Goal: Task Accomplishment & Management: Manage account settings

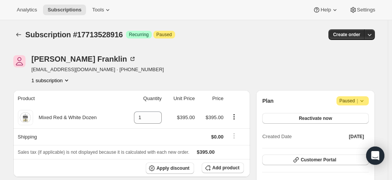
scroll to position [343, 0]
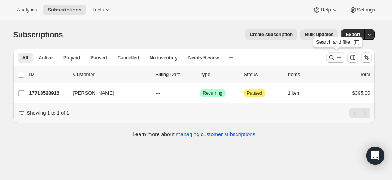
click at [334, 58] on icon "Search and filter results" at bounding box center [332, 58] width 8 height 8
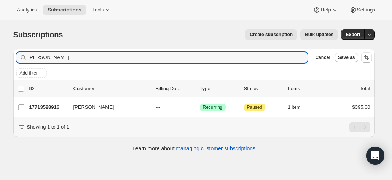
drag, startPoint x: 20, startPoint y: 53, endPoint x: 11, endPoint y: 51, distance: 8.9
click at [12, 52] on div "Filter subscribers [PERSON_NAME] Clear Cancel Save as Add filter 0 selected Upd…" at bounding box center [191, 101] width 368 height 117
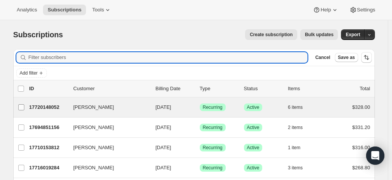
click at [18, 105] on label "[PERSON_NAME]" at bounding box center [21, 108] width 16 height 20
click at [18, 105] on input "[PERSON_NAME]" at bounding box center [21, 107] width 6 height 6
checkbox input "true"
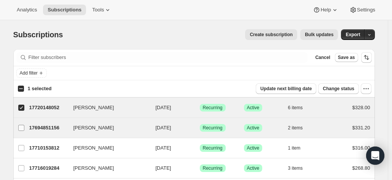
click at [23, 125] on input "[PERSON_NAME]" at bounding box center [21, 128] width 6 height 6
checkbox input "true"
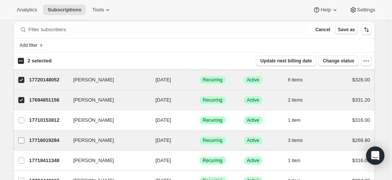
scroll to position [38, 0]
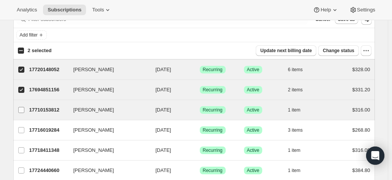
click at [21, 110] on input "[PERSON_NAME]" at bounding box center [21, 110] width 6 height 6
checkbox input "true"
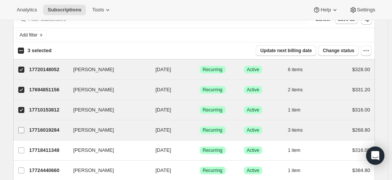
click at [23, 131] on input "[PERSON_NAME]" at bounding box center [21, 130] width 6 height 6
checkbox input "true"
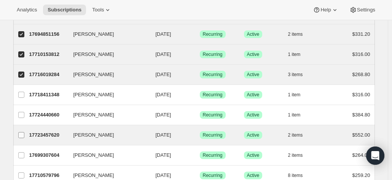
scroll to position [114, 0]
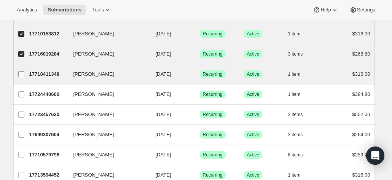
click at [20, 73] on input "[PERSON_NAME]" at bounding box center [21, 74] width 6 height 6
checkbox input "true"
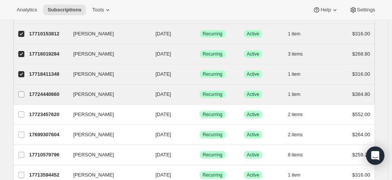
click at [21, 91] on input "[PERSON_NAME]" at bounding box center [21, 94] width 6 height 6
checkbox input "true"
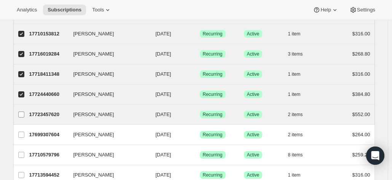
click at [23, 113] on input "[PERSON_NAME]" at bounding box center [21, 115] width 6 height 6
checkbox input "true"
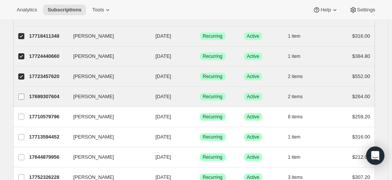
click at [22, 95] on input "[PERSON_NAME]" at bounding box center [21, 97] width 6 height 6
checkbox input "true"
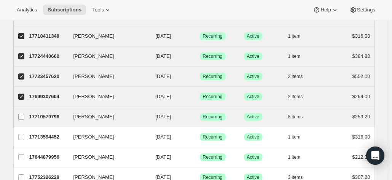
click at [22, 116] on input "[PERSON_NAME]" at bounding box center [21, 117] width 6 height 6
checkbox input "true"
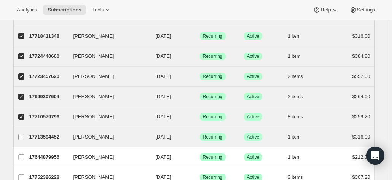
drag, startPoint x: 21, startPoint y: 134, endPoint x: 27, endPoint y: 133, distance: 5.5
click at [21, 134] on input "[PERSON_NAME]" at bounding box center [21, 137] width 6 height 6
checkbox input "true"
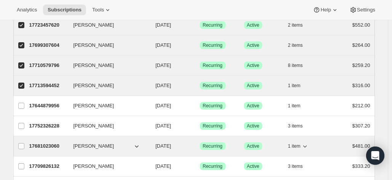
scroll to position [229, 0]
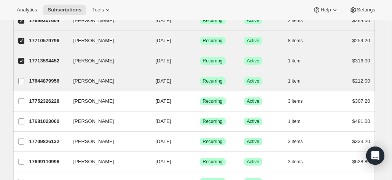
click at [24, 82] on input "[PERSON_NAME]" at bounding box center [21, 81] width 6 height 6
checkbox input "true"
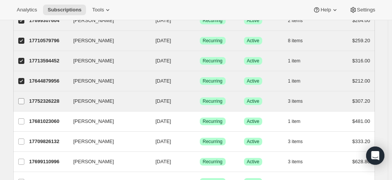
click at [22, 99] on input "[PERSON_NAME]" at bounding box center [21, 101] width 6 height 6
checkbox input "true"
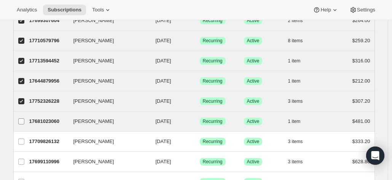
click at [24, 121] on input "[PERSON_NAME]" at bounding box center [21, 121] width 6 height 6
checkbox input "true"
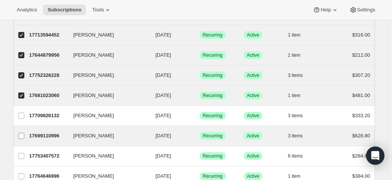
scroll to position [267, 0]
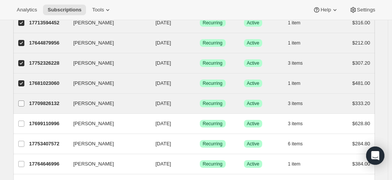
click at [24, 101] on input "[PERSON_NAME]" at bounding box center [21, 104] width 6 height 6
checkbox input "true"
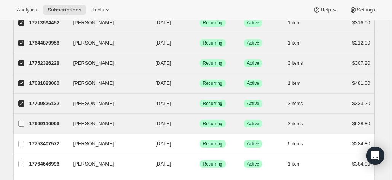
click at [22, 124] on input "[PERSON_NAME]" at bounding box center [21, 124] width 6 height 6
checkbox input "true"
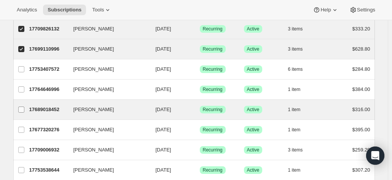
scroll to position [343, 0]
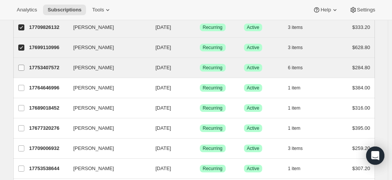
click at [23, 69] on label "[PERSON_NAME]" at bounding box center [21, 68] width 16 height 20
click at [23, 69] on input "[PERSON_NAME]" at bounding box center [21, 68] width 6 height 6
checkbox input "true"
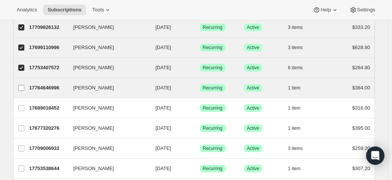
click at [23, 85] on input "[PERSON_NAME]" at bounding box center [21, 88] width 6 height 6
checkbox input "true"
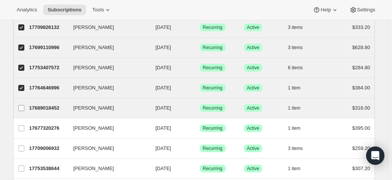
click at [24, 106] on input "[PERSON_NAME]" at bounding box center [21, 108] width 6 height 6
checkbox input "true"
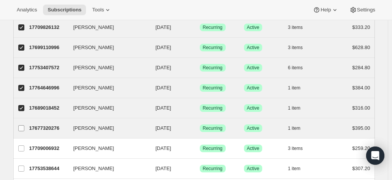
click at [24, 125] on input "[PERSON_NAME]" at bounding box center [21, 128] width 6 height 6
checkbox input "true"
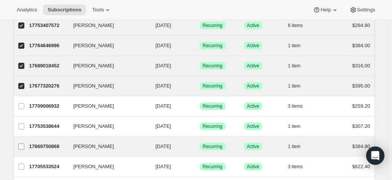
scroll to position [419, 0]
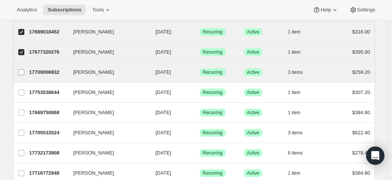
click at [22, 74] on label "[PERSON_NAME]" at bounding box center [21, 72] width 16 height 20
click at [22, 74] on input "[PERSON_NAME]" at bounding box center [21, 72] width 6 height 6
checkbox input "true"
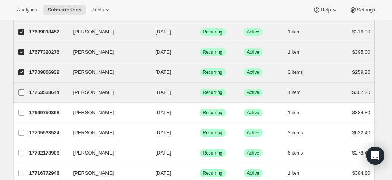
click at [22, 91] on input "[PERSON_NAME]" at bounding box center [21, 93] width 6 height 6
checkbox input "true"
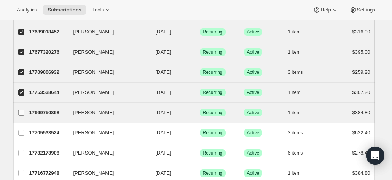
click at [21, 110] on input "[PERSON_NAME]" at bounding box center [21, 113] width 6 height 6
checkbox input "true"
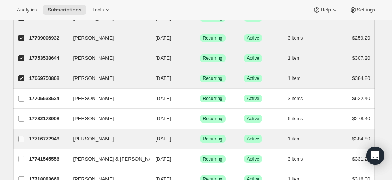
scroll to position [495, 0]
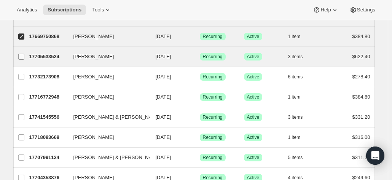
click at [24, 54] on input "[PERSON_NAME]" at bounding box center [21, 57] width 6 height 6
checkbox input "true"
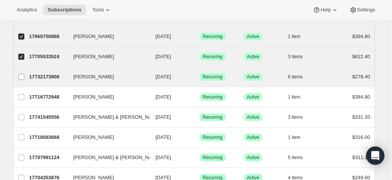
click at [24, 74] on input "[PERSON_NAME]" at bounding box center [21, 77] width 6 height 6
checkbox input "true"
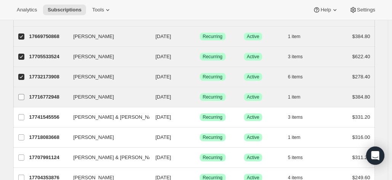
click at [23, 94] on input "[PERSON_NAME]" at bounding box center [21, 97] width 6 height 6
checkbox input "true"
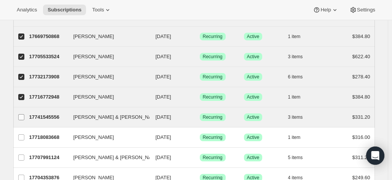
click at [24, 115] on input "[PERSON_NAME] & [PERSON_NAME]" at bounding box center [21, 117] width 6 height 6
checkbox input "true"
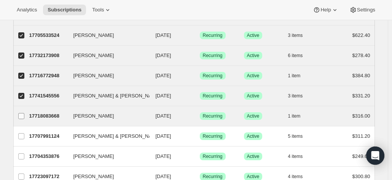
scroll to position [533, 0]
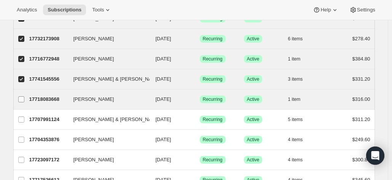
click at [23, 97] on input "[PERSON_NAME]" at bounding box center [21, 99] width 6 height 6
checkbox input "true"
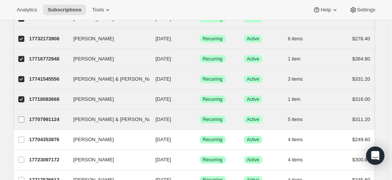
click at [25, 116] on span at bounding box center [21, 119] width 7 height 7
click at [24, 117] on input "[PERSON_NAME] & [PERSON_NAME]" at bounding box center [21, 120] width 6 height 6
checkbox input "true"
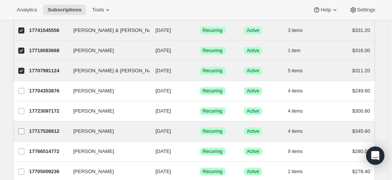
scroll to position [609, 0]
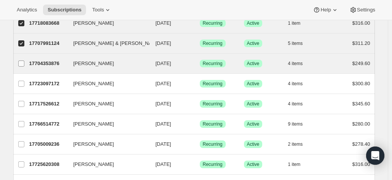
click at [23, 60] on span at bounding box center [21, 63] width 7 height 7
click at [23, 61] on input "[PERSON_NAME]" at bounding box center [21, 64] width 6 height 6
checkbox input "true"
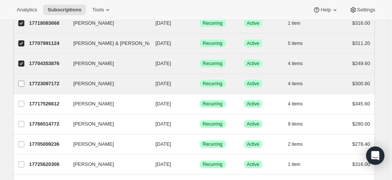
click at [23, 81] on input "[PERSON_NAME]" at bounding box center [21, 84] width 6 height 6
checkbox input "true"
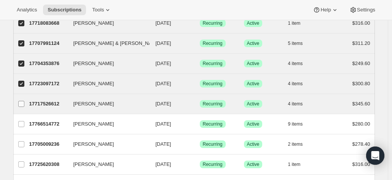
click at [21, 101] on input "[PERSON_NAME]" at bounding box center [21, 104] width 6 height 6
checkbox input "true"
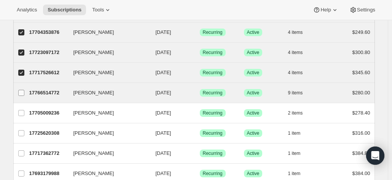
scroll to position [648, 0]
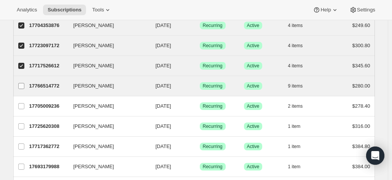
click at [20, 83] on span at bounding box center [21, 86] width 7 height 7
click at [20, 83] on input "[PERSON_NAME]" at bounding box center [21, 86] width 6 height 6
checkbox input "true"
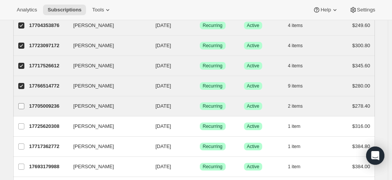
click at [21, 103] on input "[PERSON_NAME]" at bounding box center [21, 106] width 6 height 6
checkbox input "true"
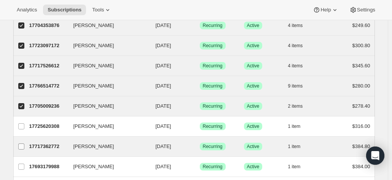
scroll to position [686, 0]
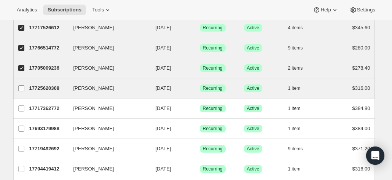
click at [22, 85] on input "[PERSON_NAME]" at bounding box center [21, 88] width 6 height 6
checkbox input "true"
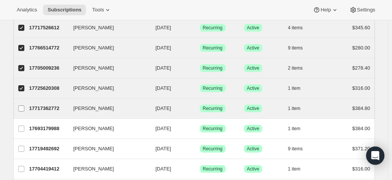
click at [24, 106] on input "[PERSON_NAME]" at bounding box center [21, 109] width 6 height 6
checkbox input "true"
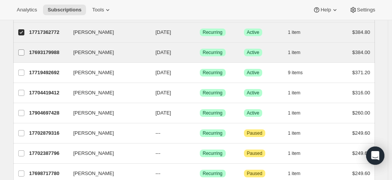
click at [24, 51] on label "[PERSON_NAME]" at bounding box center [21, 53] width 16 height 20
click at [24, 51] on input "[PERSON_NAME]" at bounding box center [21, 53] width 6 height 6
checkbox input "true"
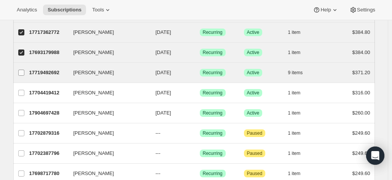
click at [25, 72] on label "[PERSON_NAME]" at bounding box center [21, 73] width 16 height 20
click at [24, 72] on input "[PERSON_NAME]" at bounding box center [21, 73] width 6 height 6
checkbox input "true"
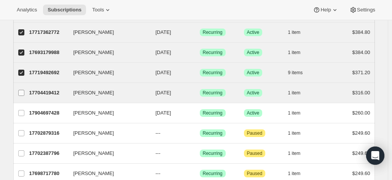
click at [24, 90] on input "[PERSON_NAME]" at bounding box center [21, 93] width 6 height 6
checkbox input "true"
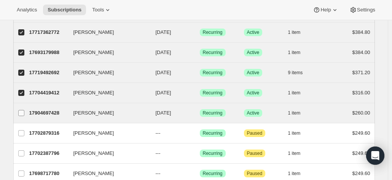
click at [22, 110] on input "[PERSON_NAME]" at bounding box center [21, 113] width 6 height 6
checkbox input "false"
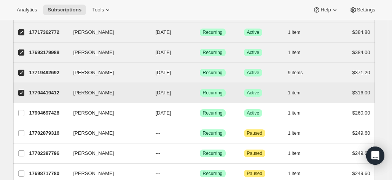
click at [24, 90] on input "[PERSON_NAME]" at bounding box center [21, 93] width 6 height 6
checkbox input "false"
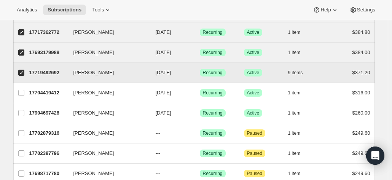
click at [23, 70] on input "[PERSON_NAME]" at bounding box center [21, 73] width 6 height 6
checkbox input "false"
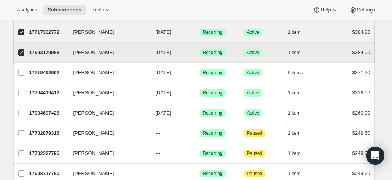
click at [24, 50] on input "[PERSON_NAME]" at bounding box center [21, 53] width 6 height 6
checkbox input "false"
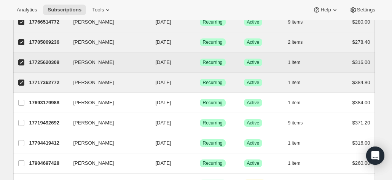
scroll to position [686, 0]
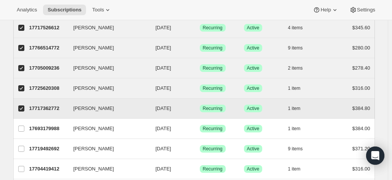
click at [24, 106] on input "[PERSON_NAME]" at bounding box center [21, 109] width 6 height 6
checkbox input "false"
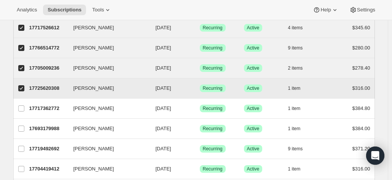
click at [22, 85] on input "[PERSON_NAME]" at bounding box center [21, 88] width 6 height 6
checkbox input "false"
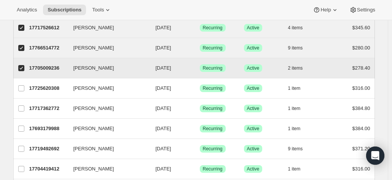
click at [25, 65] on span at bounding box center [21, 68] width 7 height 7
click at [24, 65] on input "[PERSON_NAME]" at bounding box center [21, 68] width 6 height 6
checkbox input "false"
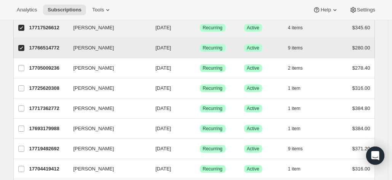
click at [23, 45] on input "[PERSON_NAME]" at bounding box center [21, 48] width 6 height 6
checkbox input "false"
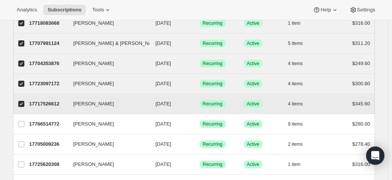
click at [24, 101] on span at bounding box center [21, 104] width 7 height 7
click at [24, 101] on input "[PERSON_NAME]" at bounding box center [21, 104] width 6 height 6
checkbox input "false"
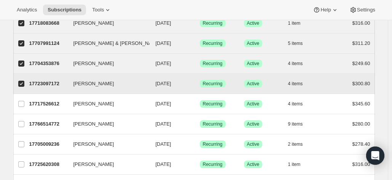
click at [29, 74] on label "[PERSON_NAME]" at bounding box center [21, 84] width 16 height 20
click at [24, 81] on input "[PERSON_NAME]" at bounding box center [21, 84] width 6 height 6
click at [26, 75] on label "[PERSON_NAME]" at bounding box center [21, 84] width 16 height 20
click at [24, 81] on input "[PERSON_NAME]" at bounding box center [21, 84] width 6 height 6
click at [19, 78] on label "[PERSON_NAME]" at bounding box center [21, 84] width 16 height 20
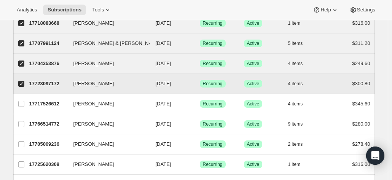
click at [19, 81] on input "[PERSON_NAME]" at bounding box center [21, 84] width 6 height 6
checkbox input "false"
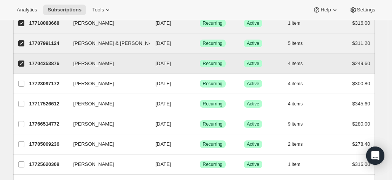
click at [24, 61] on input "[PERSON_NAME]" at bounding box center [21, 64] width 6 height 6
checkbox input "false"
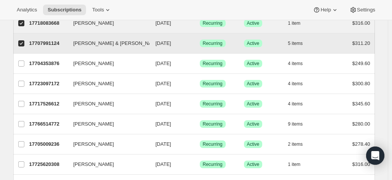
click at [22, 40] on input "[PERSON_NAME] & [PERSON_NAME]" at bounding box center [21, 43] width 6 height 6
checkbox input "false"
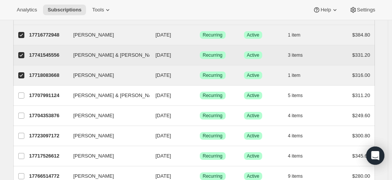
scroll to position [533, 0]
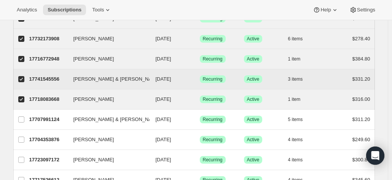
click at [22, 91] on label "[PERSON_NAME]" at bounding box center [21, 100] width 16 height 20
click at [22, 96] on input "[PERSON_NAME]" at bounding box center [21, 99] width 6 height 6
checkbox input "false"
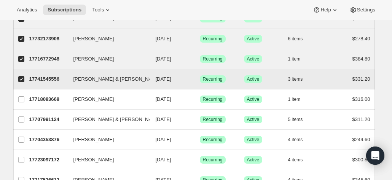
click at [23, 76] on input "[PERSON_NAME] & [PERSON_NAME]" at bounding box center [21, 79] width 6 height 6
checkbox input "false"
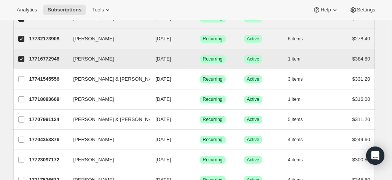
click at [23, 56] on input "[PERSON_NAME]" at bounding box center [21, 59] width 6 height 6
checkbox input "false"
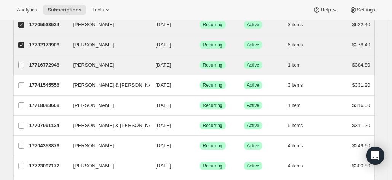
scroll to position [419, 0]
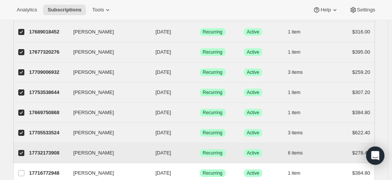
click at [20, 147] on label "[PERSON_NAME]" at bounding box center [21, 153] width 16 height 20
click at [20, 150] on input "[PERSON_NAME]" at bounding box center [21, 153] width 6 height 6
checkbox input "false"
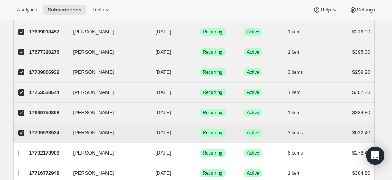
click at [22, 130] on input "[PERSON_NAME]" at bounding box center [21, 133] width 6 height 6
checkbox input "false"
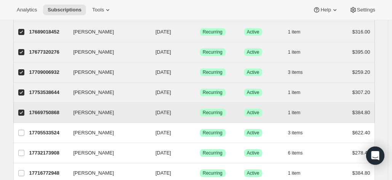
click at [22, 110] on input "[PERSON_NAME]" at bounding box center [21, 113] width 6 height 6
checkbox input "false"
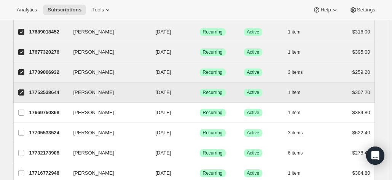
click at [24, 83] on label "[PERSON_NAME]" at bounding box center [21, 93] width 16 height 20
click at [24, 90] on input "[PERSON_NAME]" at bounding box center [21, 93] width 6 height 6
checkbox input "false"
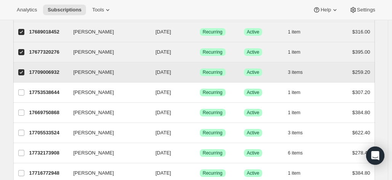
click at [24, 71] on input "[PERSON_NAME]" at bounding box center [21, 72] width 6 height 6
checkbox input "false"
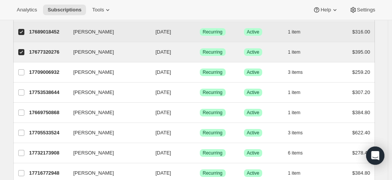
drag, startPoint x: 24, startPoint y: 44, endPoint x: 21, endPoint y: 38, distance: 6.9
click at [24, 43] on label "[PERSON_NAME]" at bounding box center [21, 52] width 16 height 20
click at [24, 49] on input "[PERSON_NAME]" at bounding box center [21, 52] width 6 height 6
checkbox input "false"
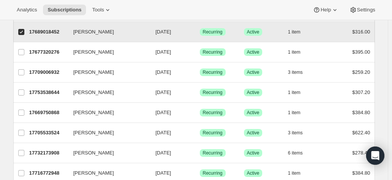
click at [21, 30] on input "[PERSON_NAME]" at bounding box center [21, 32] width 6 height 6
checkbox input "false"
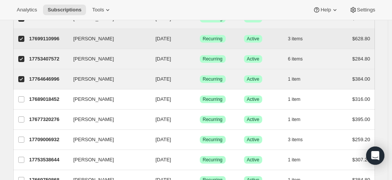
scroll to position [305, 0]
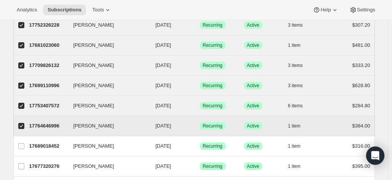
click at [24, 123] on input "[PERSON_NAME]" at bounding box center [21, 126] width 6 height 6
checkbox input "false"
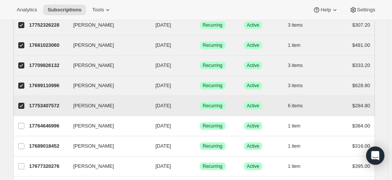
click at [24, 98] on label "[PERSON_NAME]" at bounding box center [21, 106] width 16 height 20
click at [24, 103] on input "[PERSON_NAME]" at bounding box center [21, 106] width 6 height 6
checkbox input "false"
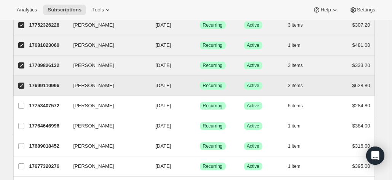
click at [24, 83] on input "[PERSON_NAME]" at bounding box center [21, 86] width 6 height 6
checkbox input "false"
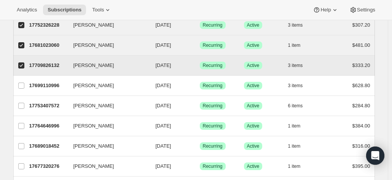
click at [24, 62] on input "[PERSON_NAME]" at bounding box center [21, 65] width 6 height 6
checkbox input "false"
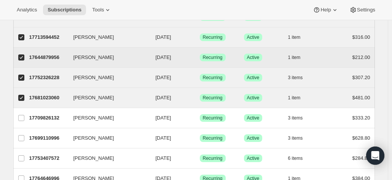
scroll to position [229, 0]
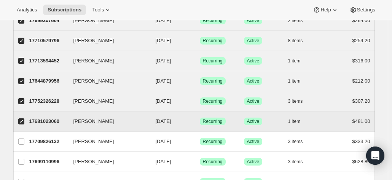
click at [19, 120] on span at bounding box center [21, 121] width 7 height 7
click at [19, 120] on input "[PERSON_NAME]" at bounding box center [21, 121] width 6 height 6
checkbox input "false"
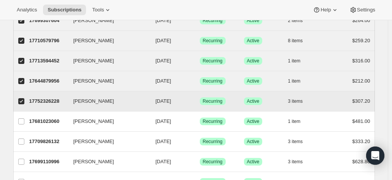
click at [21, 99] on input "[PERSON_NAME]" at bounding box center [21, 101] width 6 height 6
checkbox input "false"
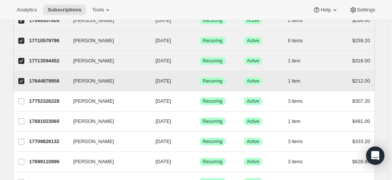
click at [22, 79] on input "[PERSON_NAME]" at bounding box center [21, 81] width 6 height 6
checkbox input "false"
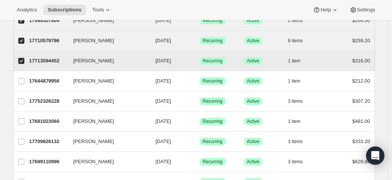
click at [24, 59] on input "[PERSON_NAME]" at bounding box center [21, 61] width 6 height 6
checkbox input "false"
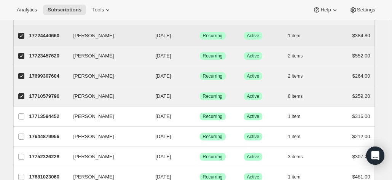
scroll to position [114, 0]
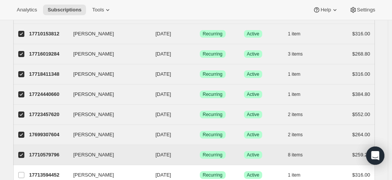
click at [22, 152] on input "[PERSON_NAME]" at bounding box center [21, 155] width 6 height 6
checkbox input "false"
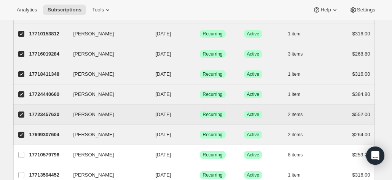
drag, startPoint x: 20, startPoint y: 138, endPoint x: 27, endPoint y: 110, distance: 28.3
click at [20, 137] on label "[PERSON_NAME]" at bounding box center [21, 135] width 16 height 20
click at [20, 137] on input "[PERSON_NAME]" at bounding box center [21, 135] width 6 height 6
checkbox input "false"
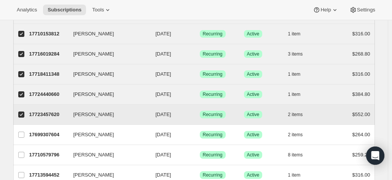
click at [27, 109] on label "[PERSON_NAME]" at bounding box center [21, 115] width 16 height 20
click at [24, 112] on input "[PERSON_NAME]" at bounding box center [21, 115] width 6 height 6
checkbox input "false"
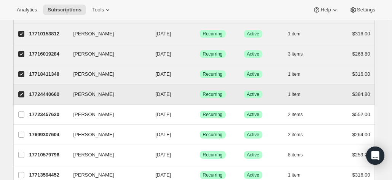
click at [25, 93] on span at bounding box center [21, 94] width 7 height 7
click at [24, 93] on input "[PERSON_NAME]" at bounding box center [21, 94] width 6 height 6
checkbox input "false"
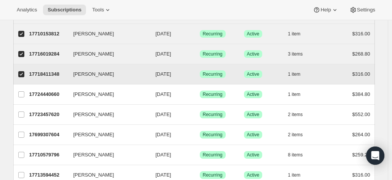
click at [24, 74] on input "[PERSON_NAME]" at bounding box center [21, 74] width 6 height 6
checkbox input "false"
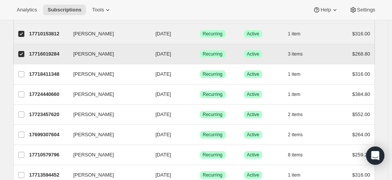
click at [23, 55] on input "[PERSON_NAME]" at bounding box center [21, 54] width 6 height 6
checkbox input "false"
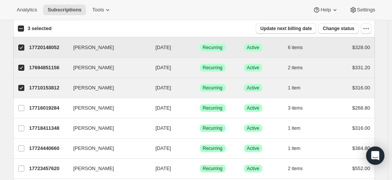
scroll to position [38, 0]
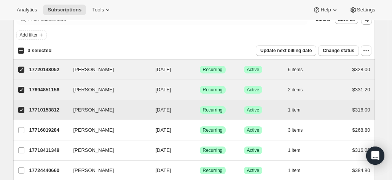
click at [21, 112] on label "[PERSON_NAME]" at bounding box center [21, 110] width 16 height 20
click at [21, 112] on input "[PERSON_NAME]" at bounding box center [21, 110] width 6 height 6
checkbox input "false"
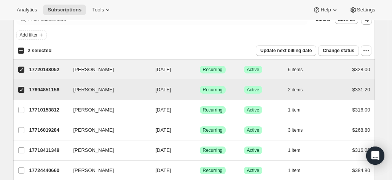
click at [19, 80] on label "[PERSON_NAME]" at bounding box center [21, 90] width 16 height 20
click at [19, 87] on input "[PERSON_NAME]" at bounding box center [21, 90] width 6 height 6
checkbox input "false"
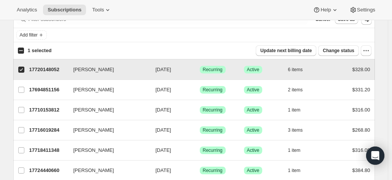
click at [22, 68] on input "[PERSON_NAME]" at bounding box center [21, 70] width 6 height 6
checkbox input "false"
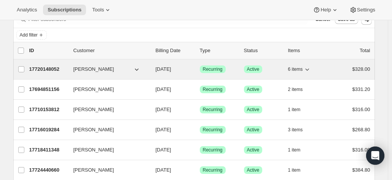
click at [55, 67] on p "17720148052" at bounding box center [48, 70] width 38 height 8
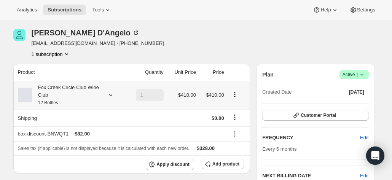
scroll to position [38, 0]
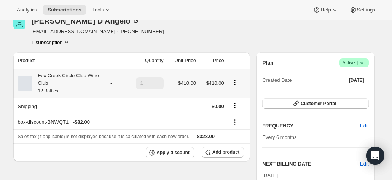
click at [56, 91] on small "12 Bottles" at bounding box center [48, 90] width 20 height 5
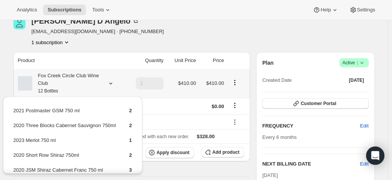
click at [56, 91] on small "12 Bottles" at bounding box center [48, 90] width 20 height 5
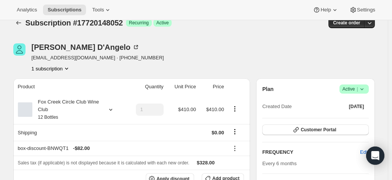
scroll to position [0, 0]
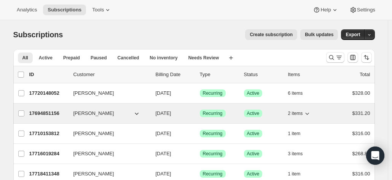
click at [55, 111] on p "17694851156" at bounding box center [48, 114] width 38 height 8
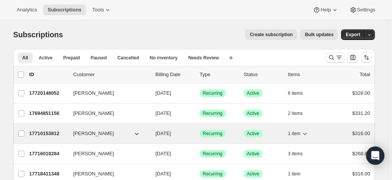
click at [50, 133] on p "17710153812" at bounding box center [48, 134] width 38 height 8
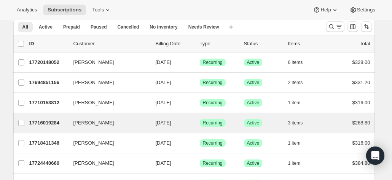
scroll to position [38, 0]
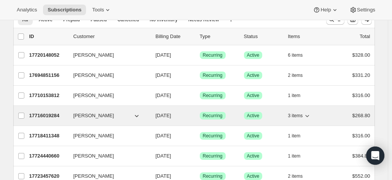
click at [52, 118] on div "17716019284 [PERSON_NAME] [DATE] Success Recurring Success Active 3 items $268.…" at bounding box center [199, 115] width 341 height 11
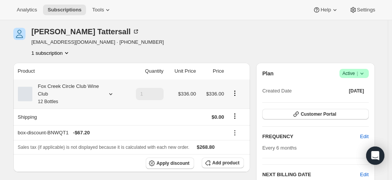
scroll to position [38, 0]
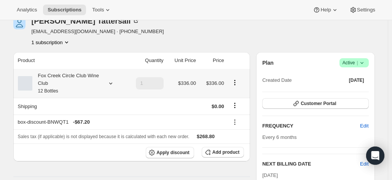
click at [80, 84] on div "Fox Creek Circle Club Wine Club 12 Bottles" at bounding box center [66, 83] width 69 height 23
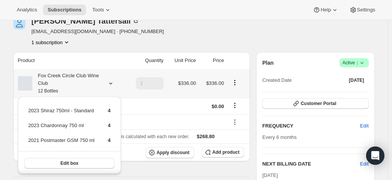
click at [80, 84] on div "Fox Creek Circle Club Wine Club 12 Bottles" at bounding box center [66, 83] width 69 height 23
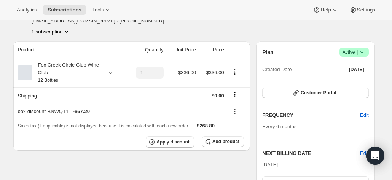
scroll to position [0, 0]
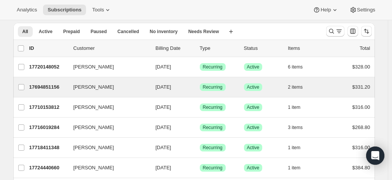
scroll to position [38, 0]
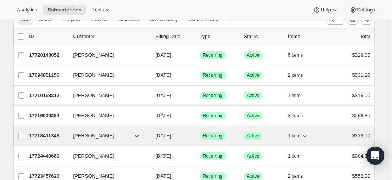
click at [60, 133] on p "17718411348" at bounding box center [48, 136] width 38 height 8
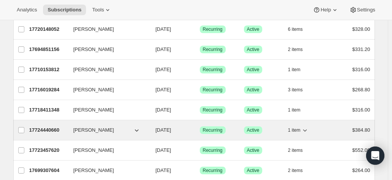
scroll to position [76, 0]
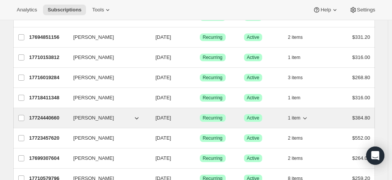
click at [57, 121] on div "17724440660 [PERSON_NAME] [DATE] Success Recurring Success Active 1 item $384.80" at bounding box center [199, 118] width 341 height 11
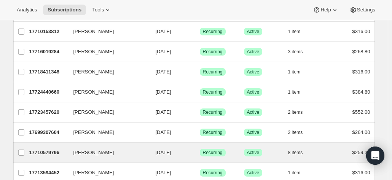
scroll to position [114, 0]
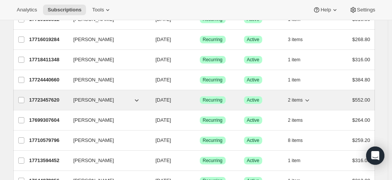
click at [50, 102] on p "17723457620" at bounding box center [48, 100] width 38 height 8
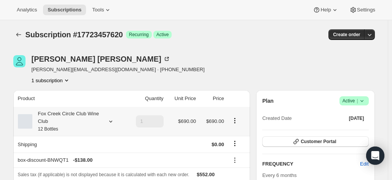
click at [61, 116] on div "Fox Creek Circle Club Wine Club 12 Bottles" at bounding box center [66, 121] width 69 height 23
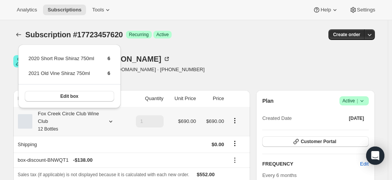
click at [61, 116] on div "Fox Creek Circle Club Wine Club 12 Bottles" at bounding box center [66, 121] width 69 height 23
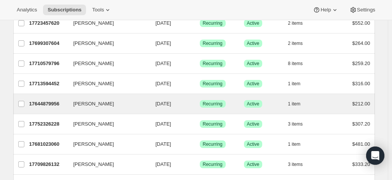
scroll to position [190, 0]
